Goal: Complete application form

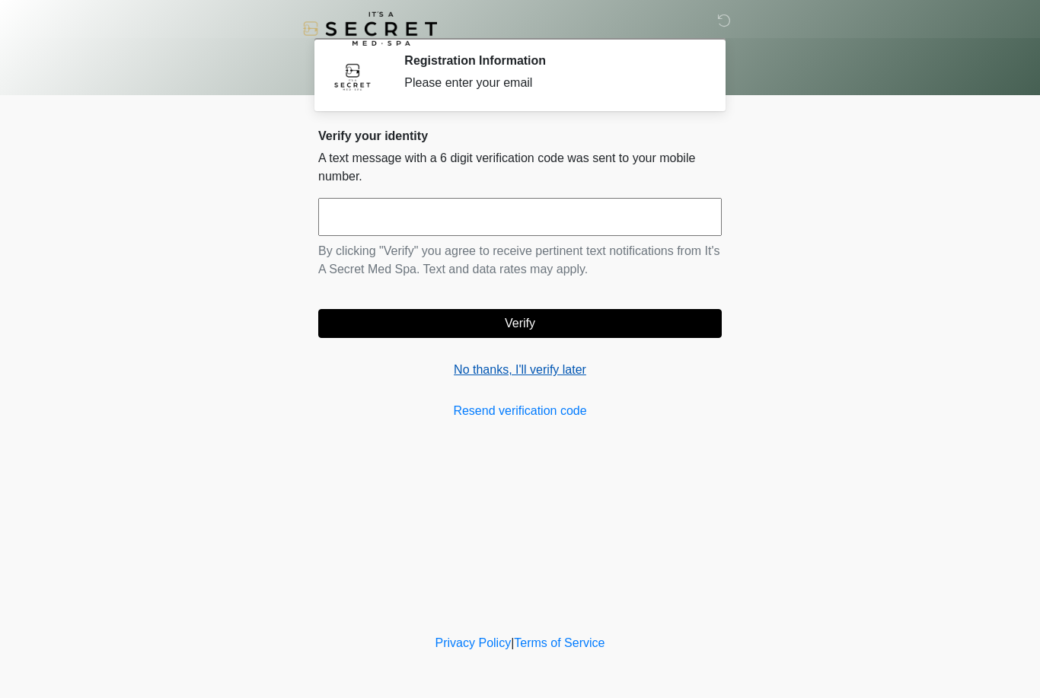
click at [544, 372] on link "No thanks, I'll verify later" at bounding box center [520, 370] width 404 height 18
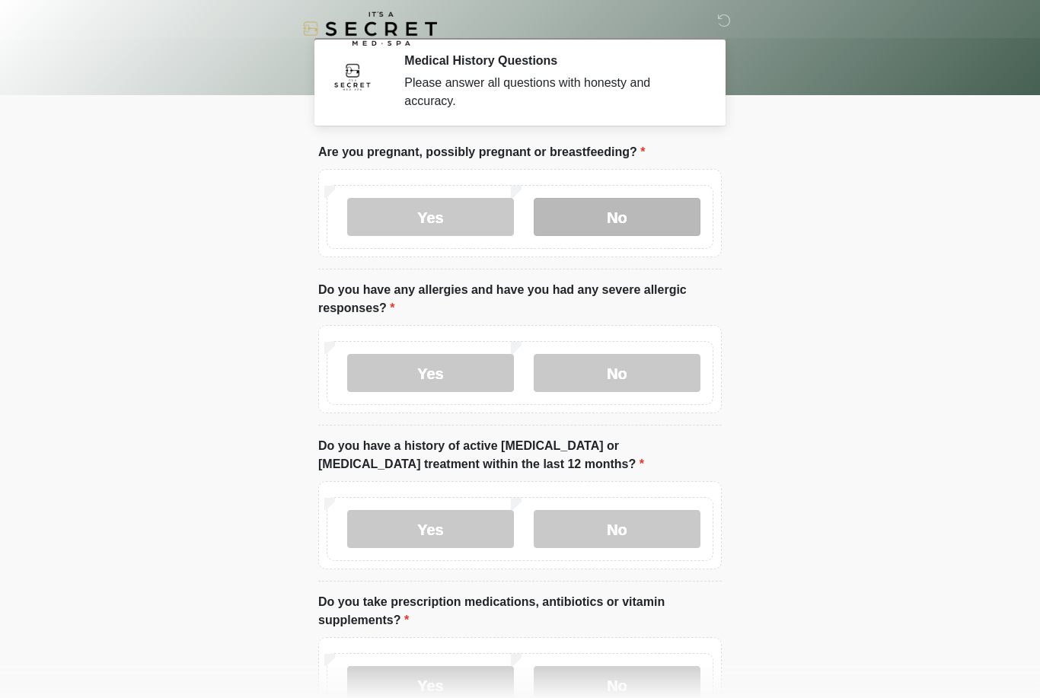
click at [628, 220] on label "No" at bounding box center [617, 217] width 167 height 38
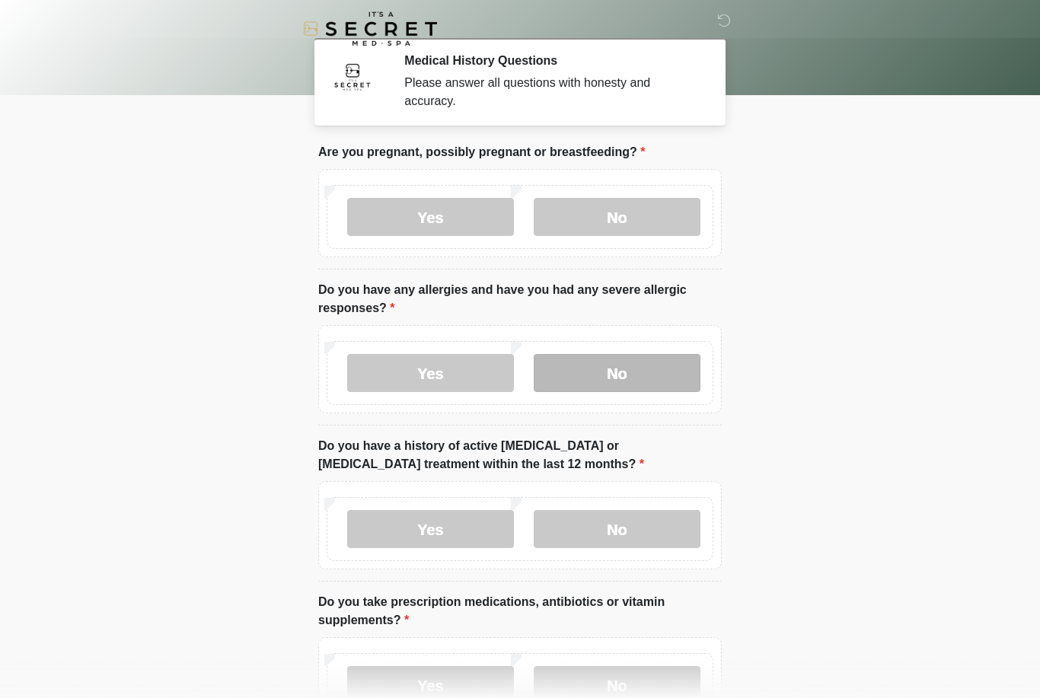
click at [616, 367] on label "No" at bounding box center [617, 373] width 167 height 38
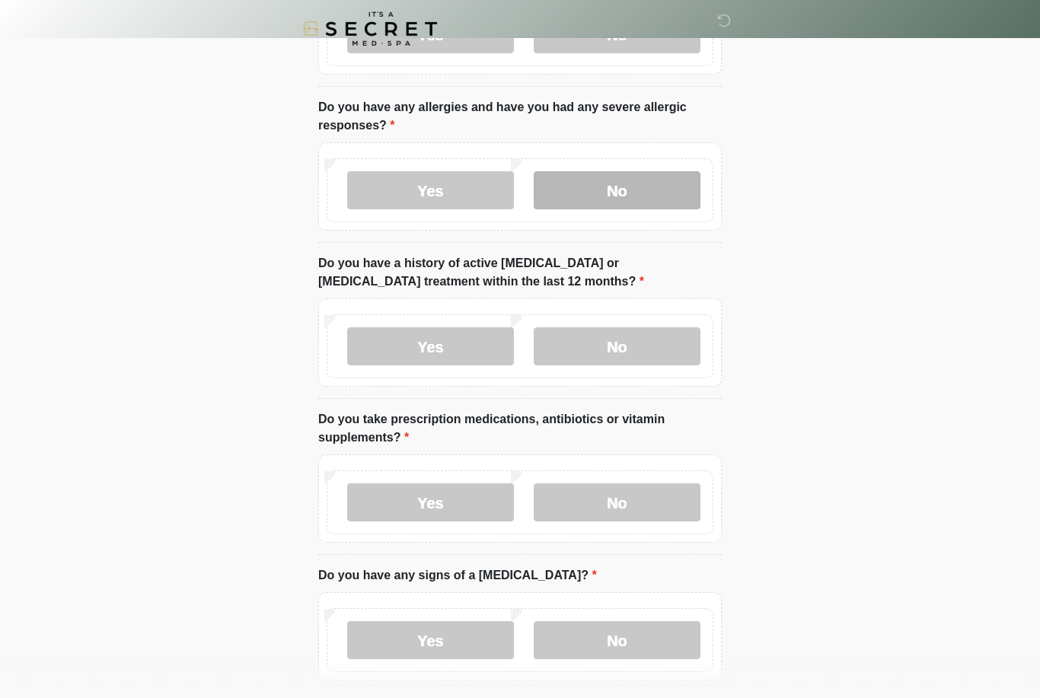
scroll to position [185, 0]
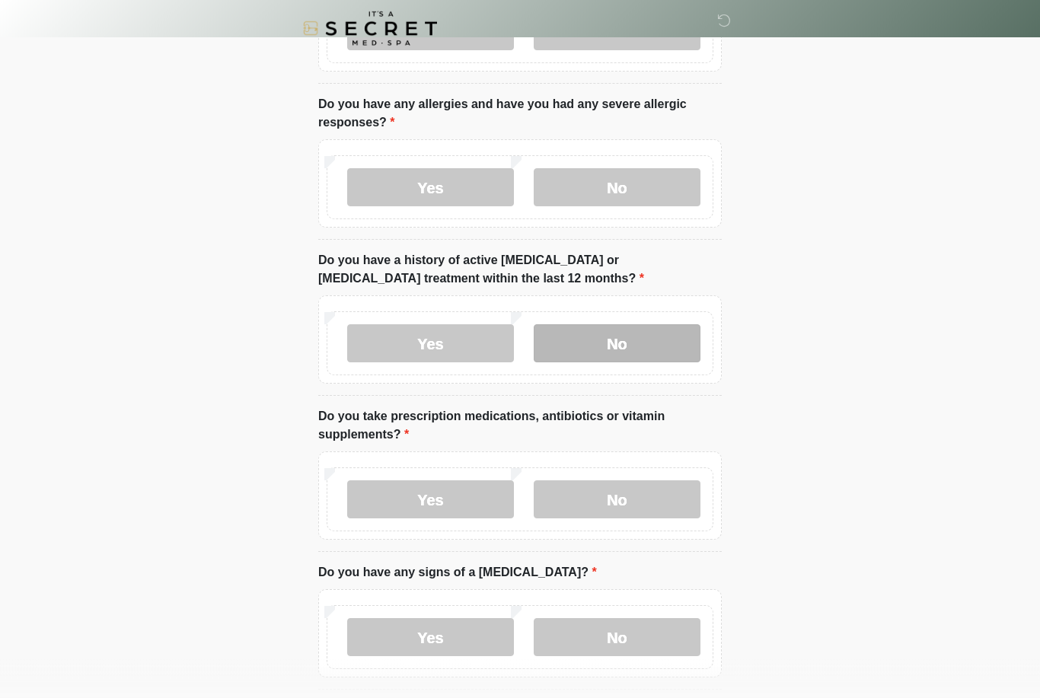
click at [637, 340] on label "No" at bounding box center [617, 344] width 167 height 38
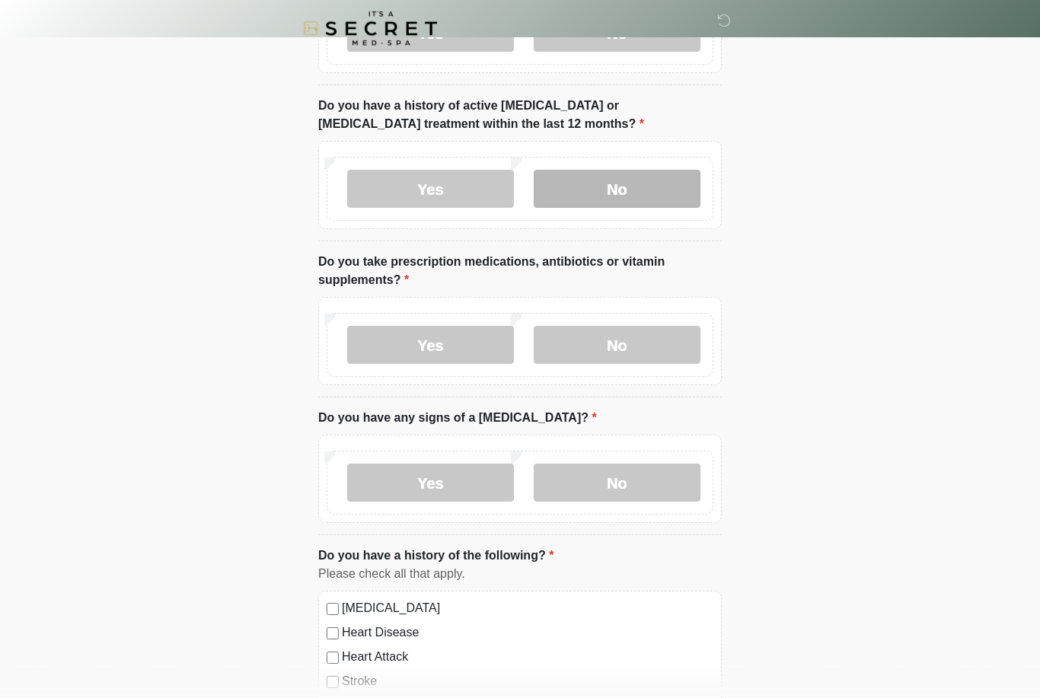
scroll to position [340, 0]
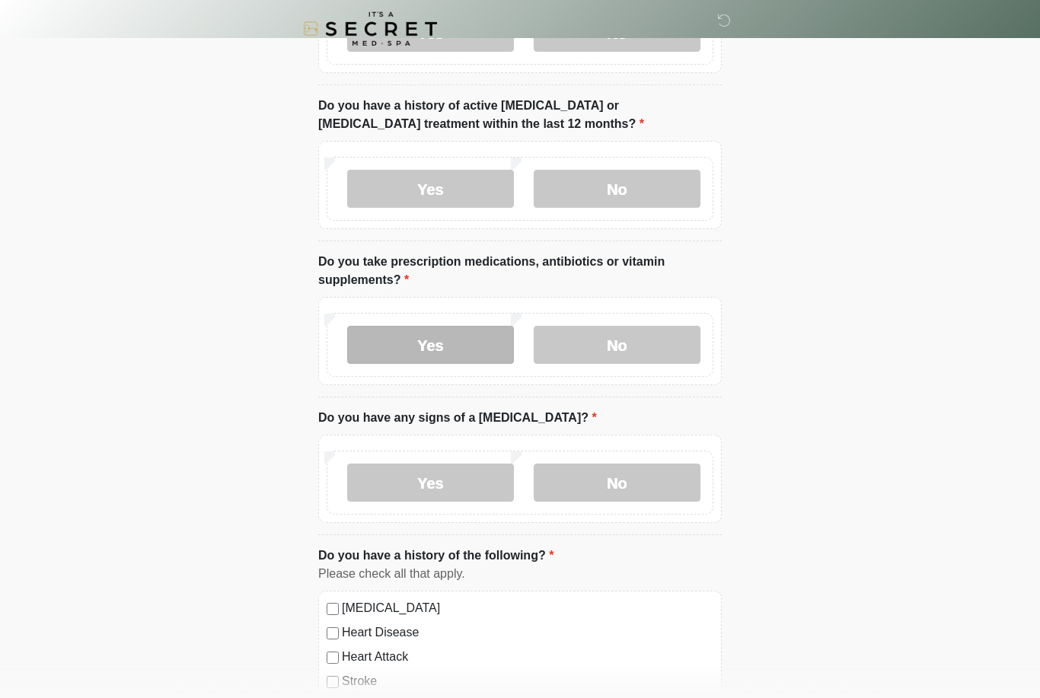
click at [456, 350] on label "Yes" at bounding box center [430, 345] width 167 height 38
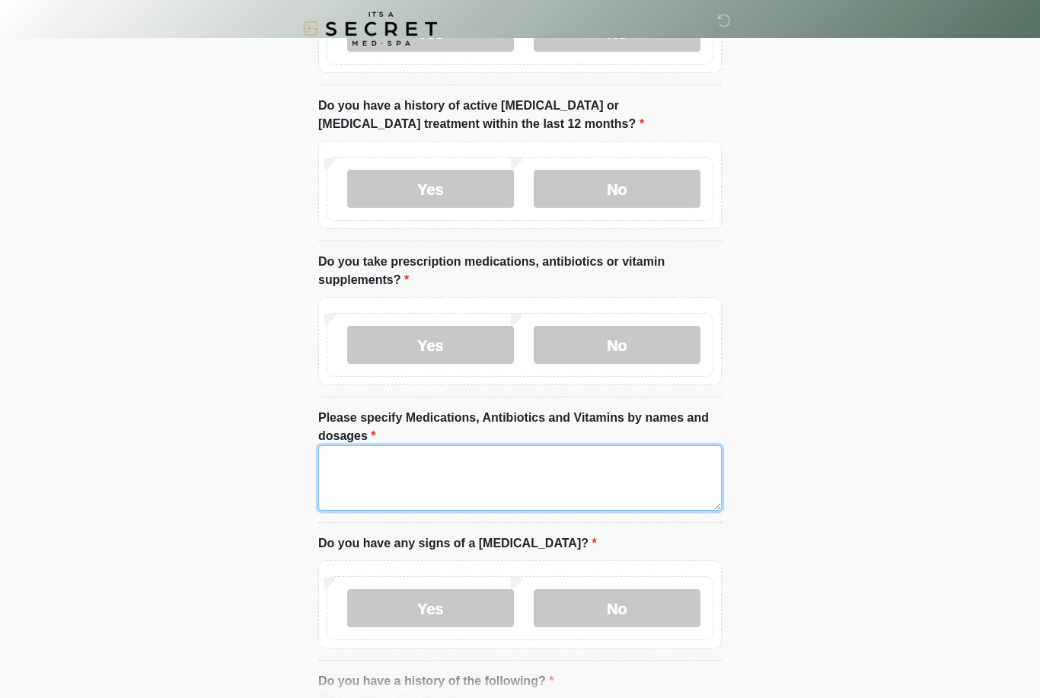
click at [544, 472] on textarea "Please specify Medications, Antibiotics and Vitamins by names and dosages" at bounding box center [520, 477] width 404 height 65
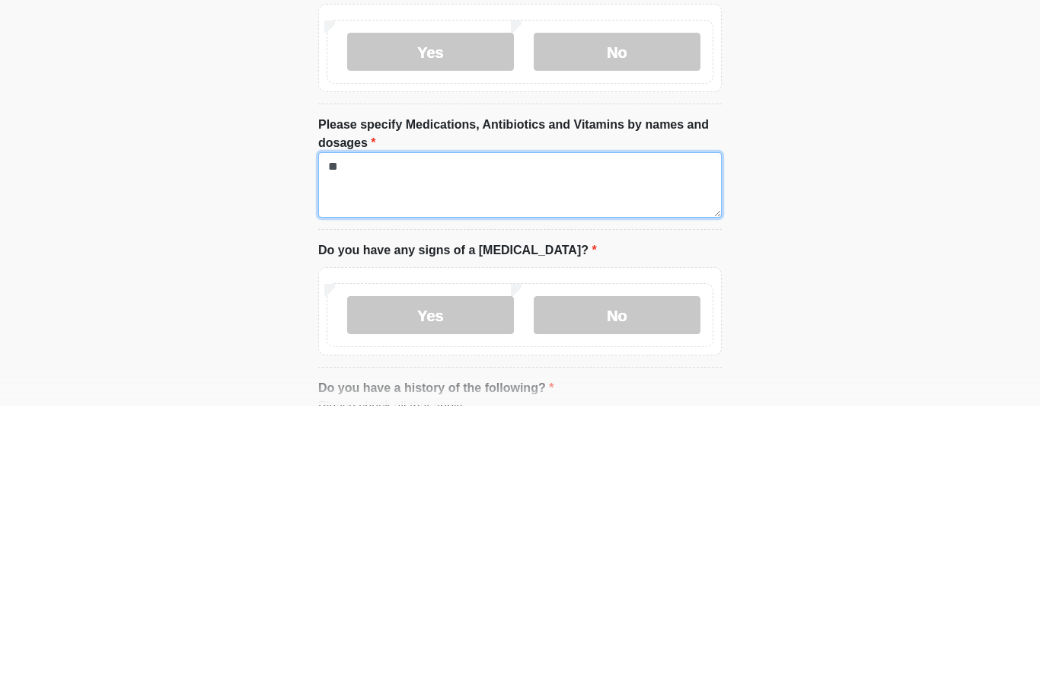
type textarea "*"
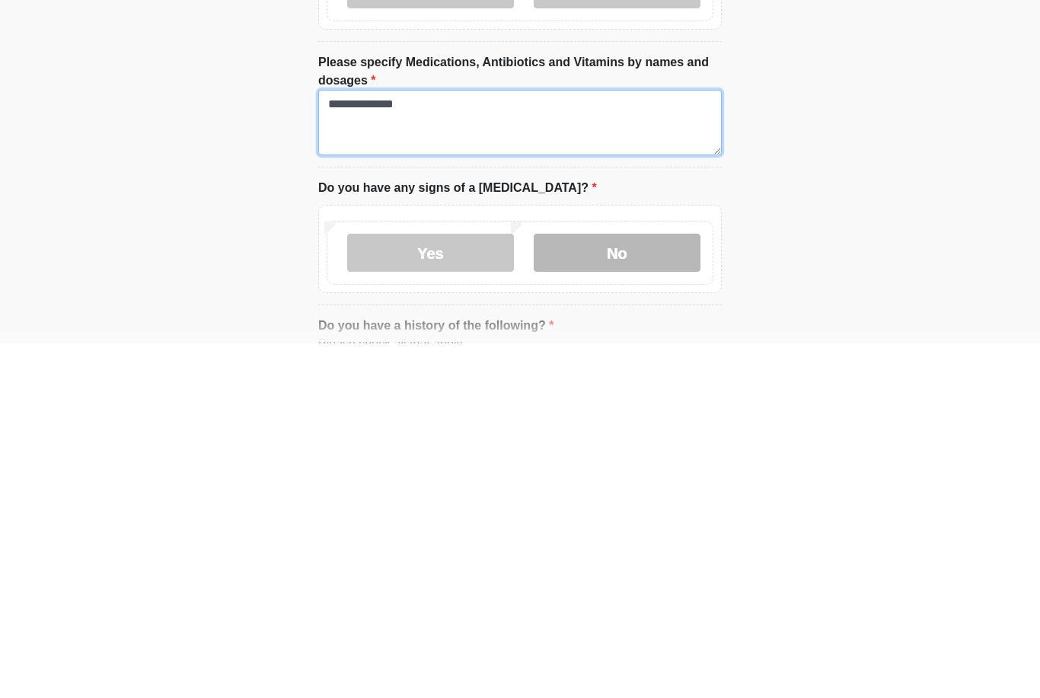
type textarea "**********"
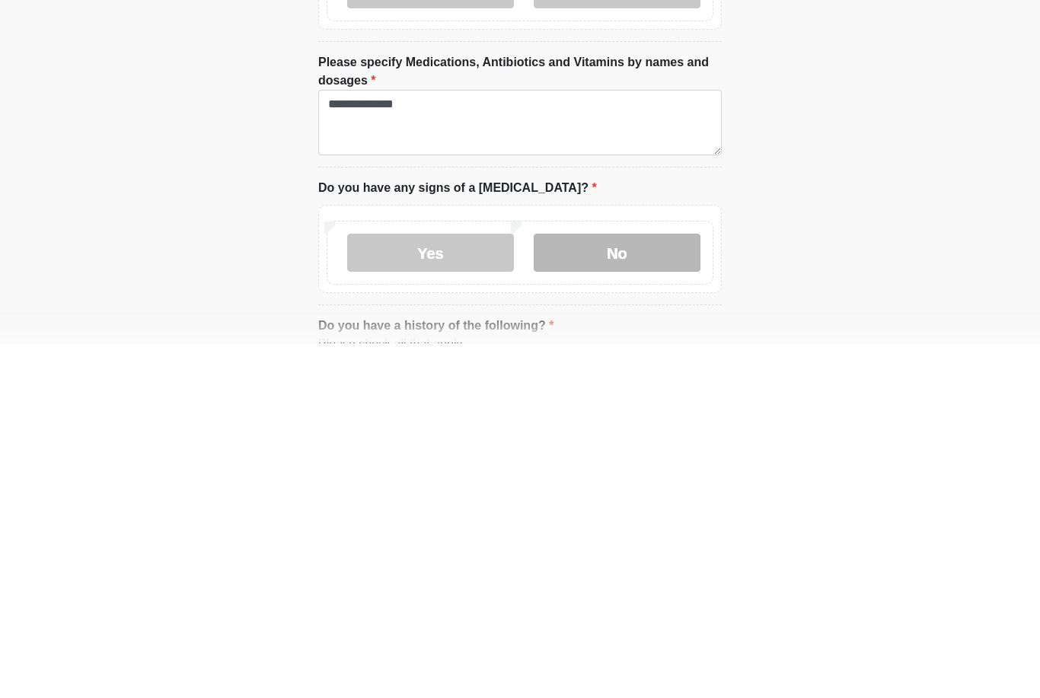
click at [650, 589] on label "No" at bounding box center [617, 608] width 167 height 38
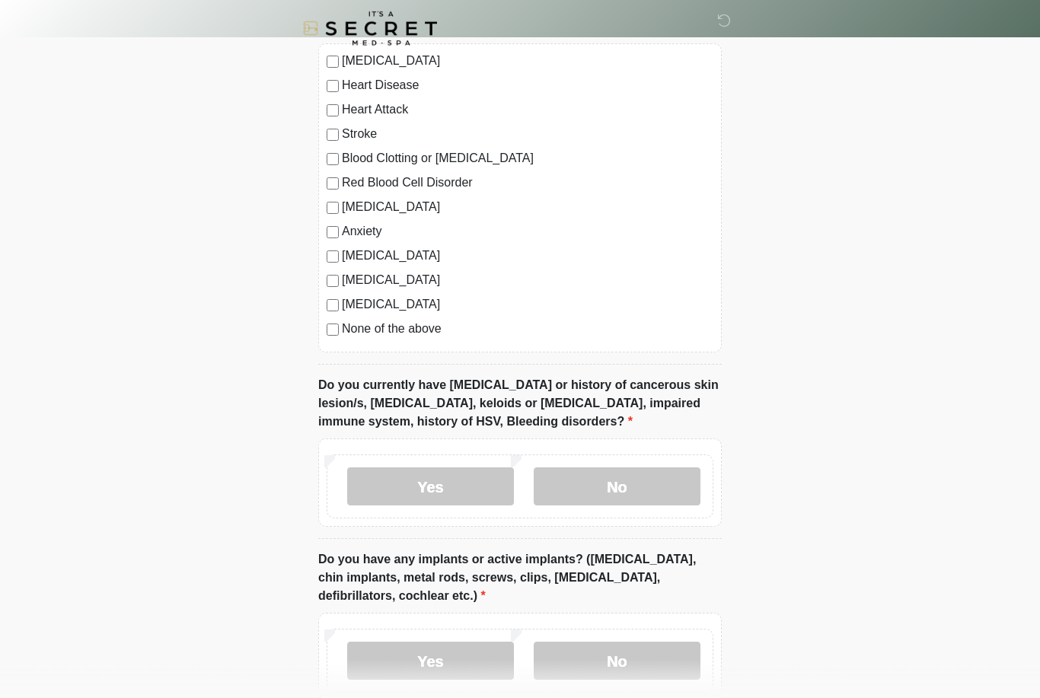
scroll to position [1016, 0]
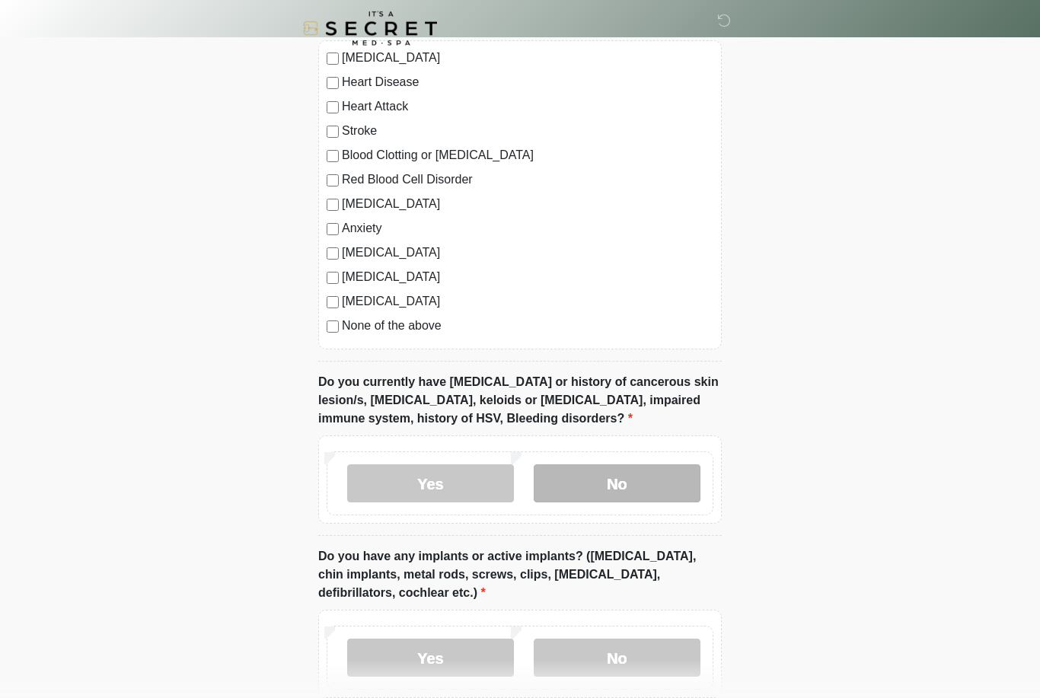
click at [631, 480] on label "No" at bounding box center [617, 484] width 167 height 38
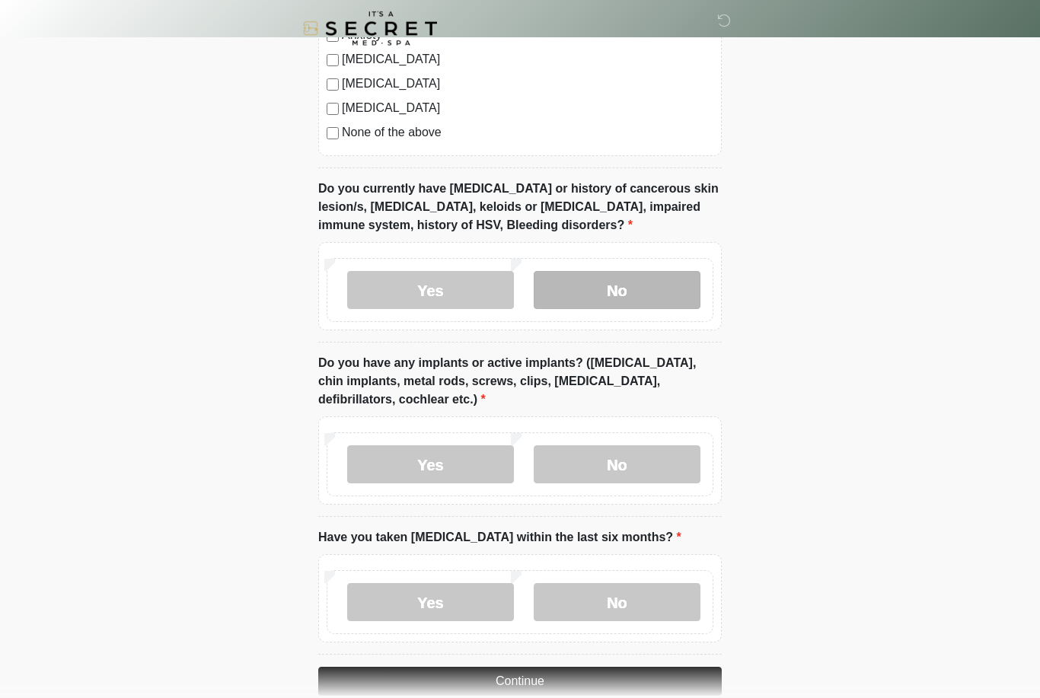
scroll to position [1222, 0]
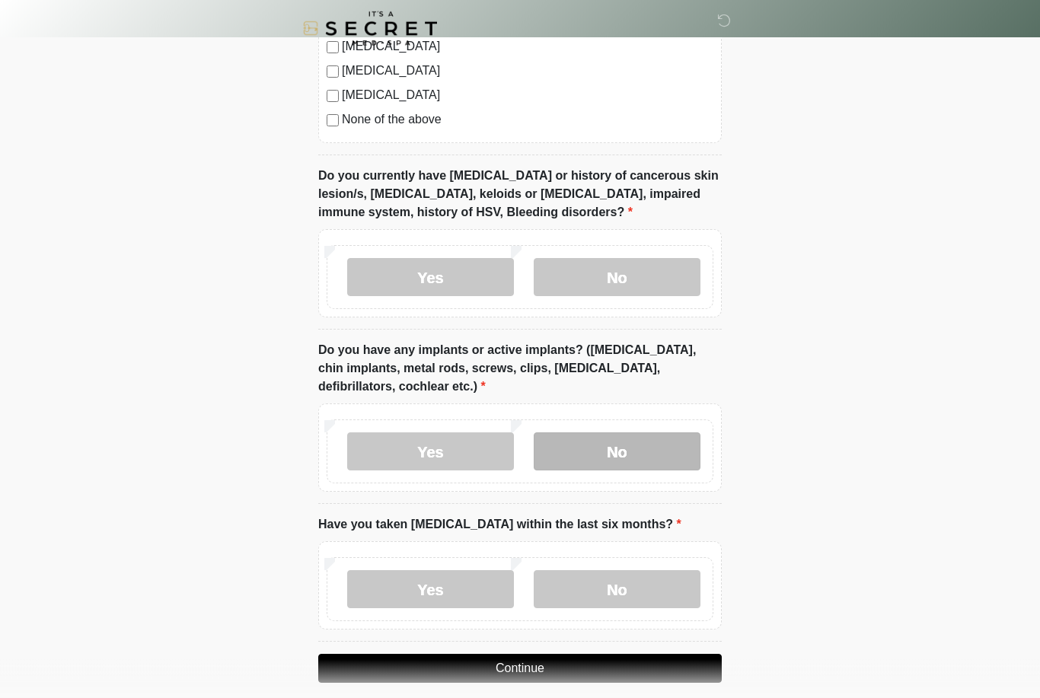
click at [624, 451] on label "No" at bounding box center [617, 452] width 167 height 38
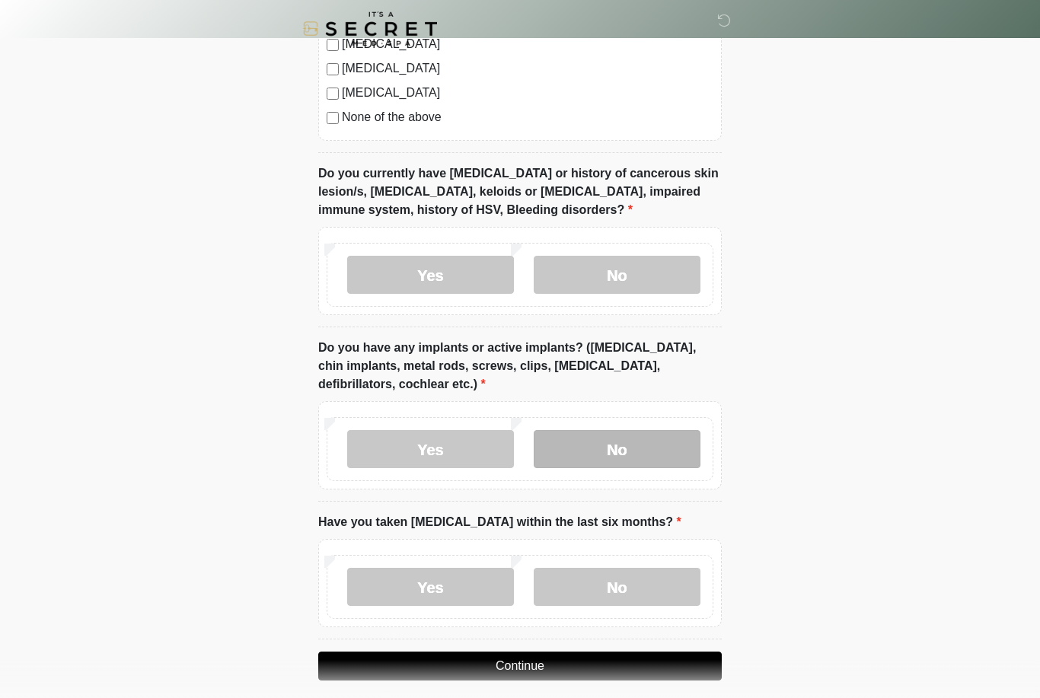
scroll to position [1237, 0]
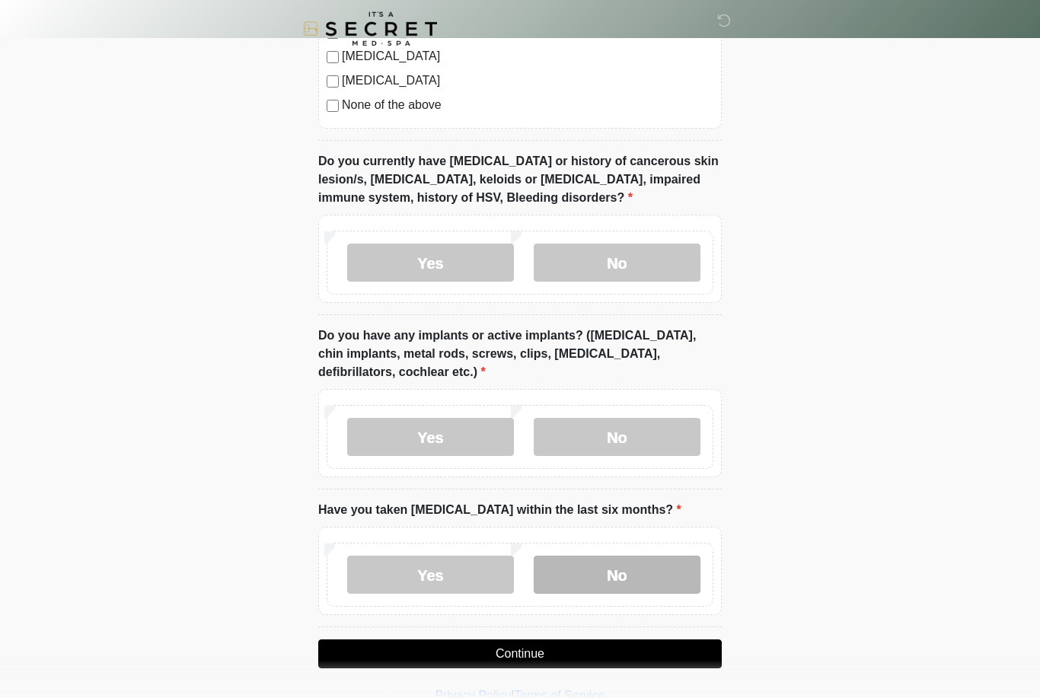
click at [637, 566] on label "No" at bounding box center [617, 575] width 167 height 38
click at [646, 657] on button "Continue" at bounding box center [520, 654] width 404 height 29
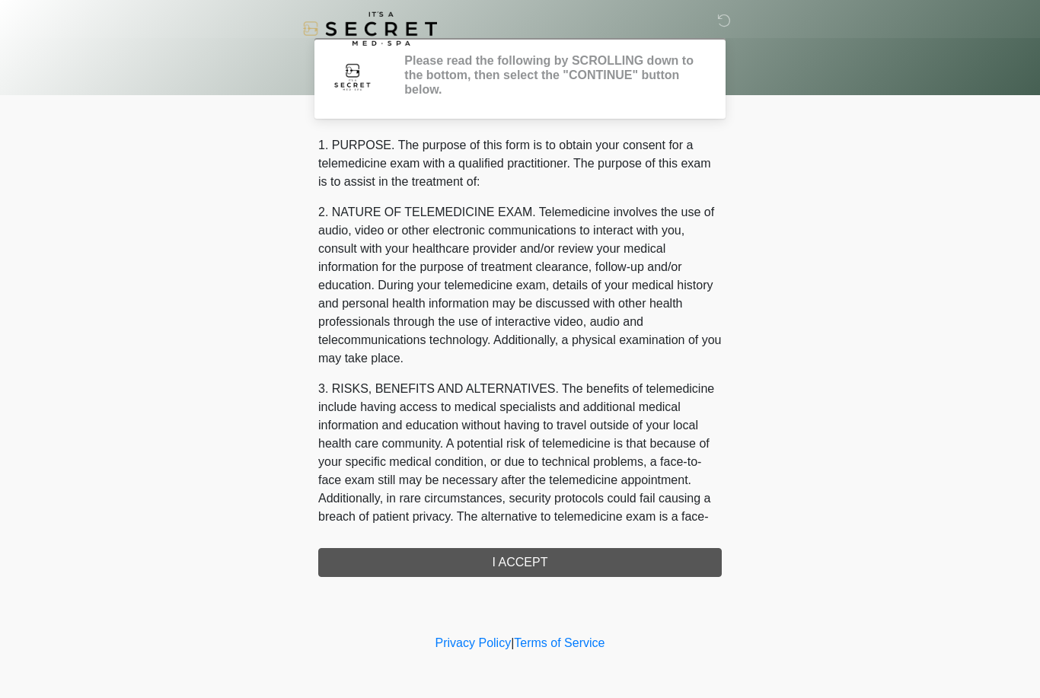
scroll to position [0, 0]
click at [579, 563] on div "1. PURPOSE. The purpose of this form is to obtain your consent for a telemedici…" at bounding box center [520, 356] width 404 height 441
click at [500, 566] on div "1. PURPOSE. The purpose of this form is to obtain your consent for a telemedici…" at bounding box center [520, 356] width 404 height 441
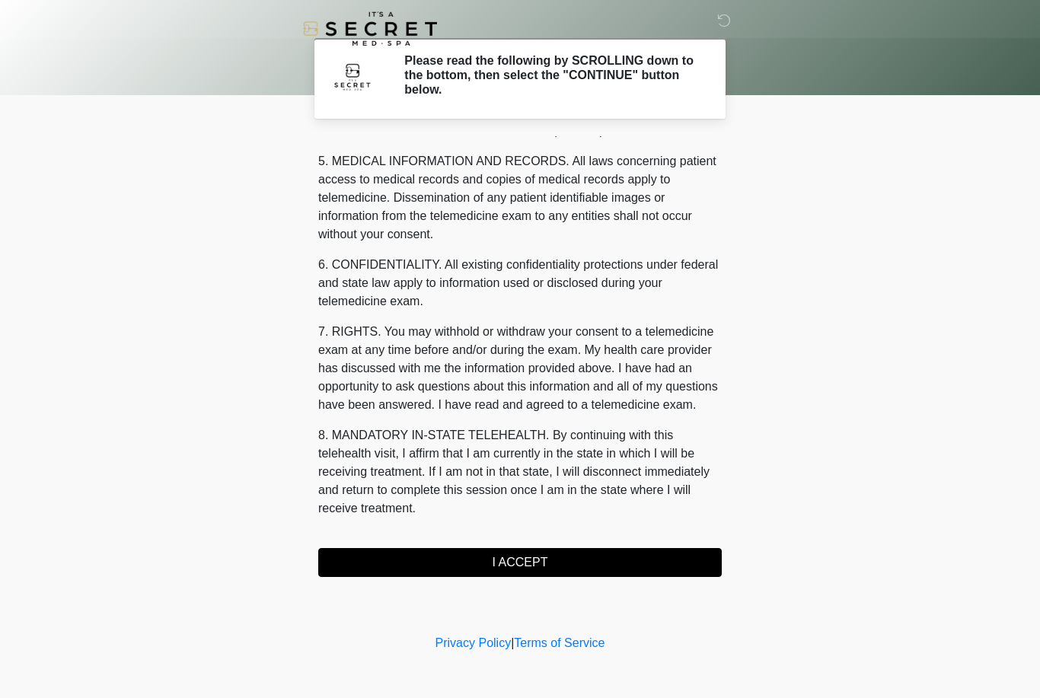
scroll to position [490, 0]
click at [553, 559] on button "I ACCEPT" at bounding box center [520, 562] width 404 height 29
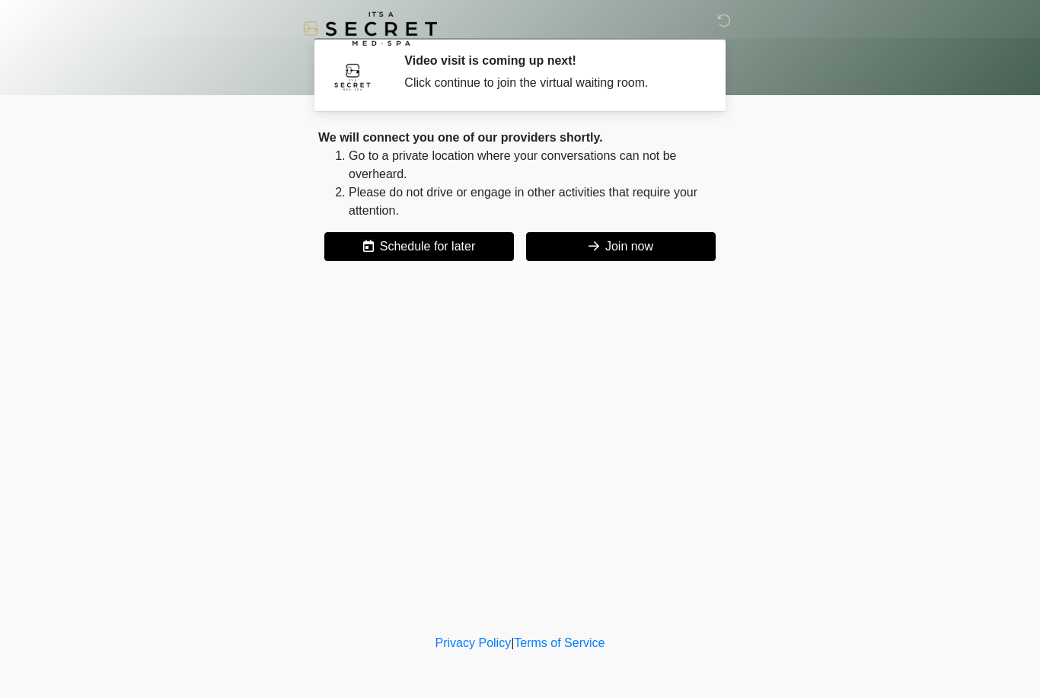
click at [637, 253] on button "Join now" at bounding box center [621, 246] width 190 height 29
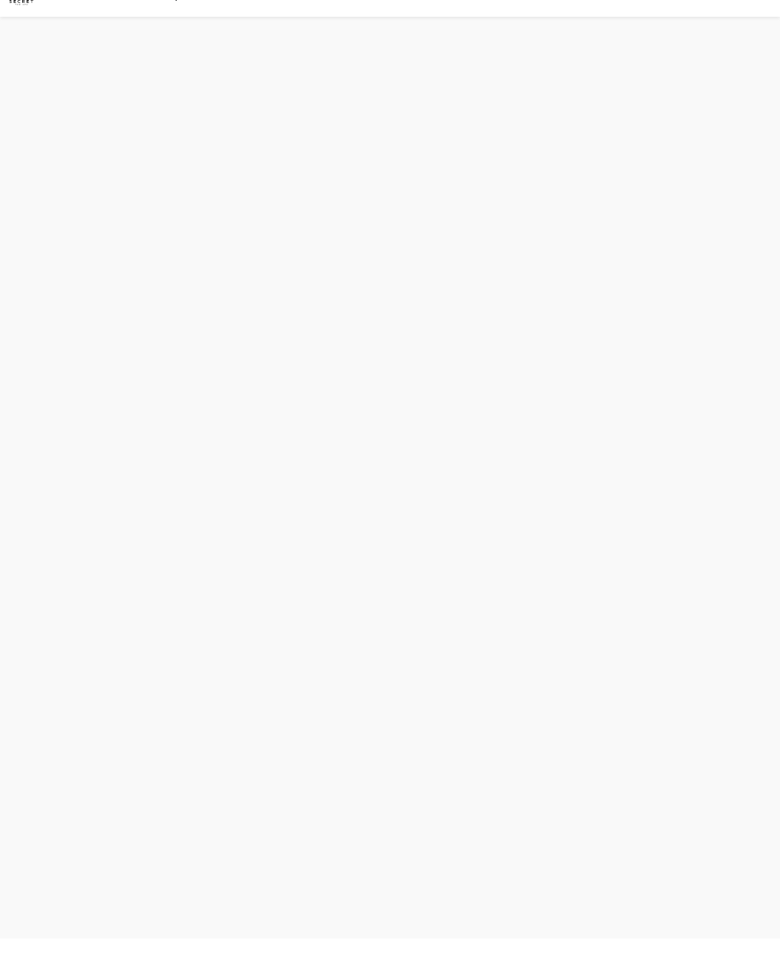
scroll to position [5, 0]
